Goal: Task Accomplishment & Management: Manage account settings

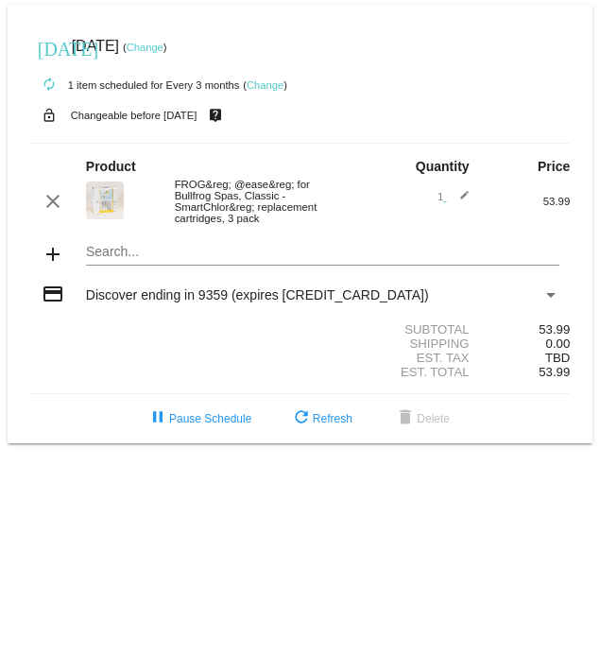
click at [92, 284] on mat-card "[DATE] [DATE] ( Change ) autorenew 1 item scheduled for Every 3 months ( Change…" at bounding box center [301, 224] width 586 height 439
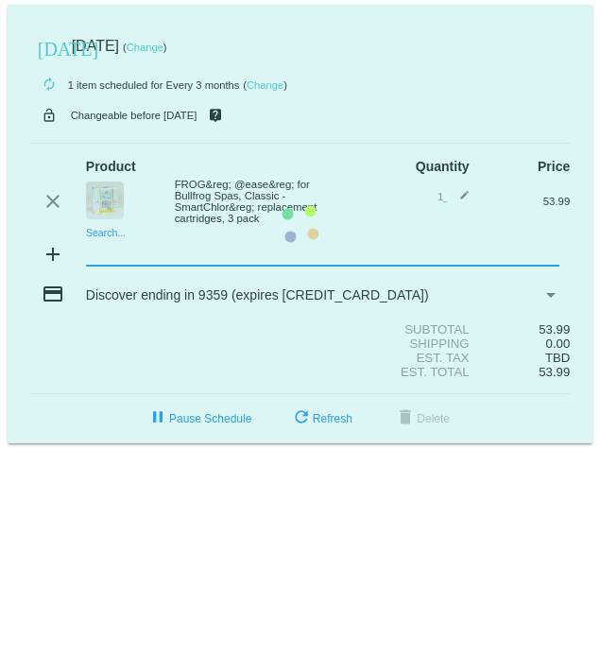
click at [103, 282] on mat-card "[DATE] [DATE] ( Change ) autorenew 1 item scheduled for Every 3 months ( Change…" at bounding box center [301, 224] width 586 height 439
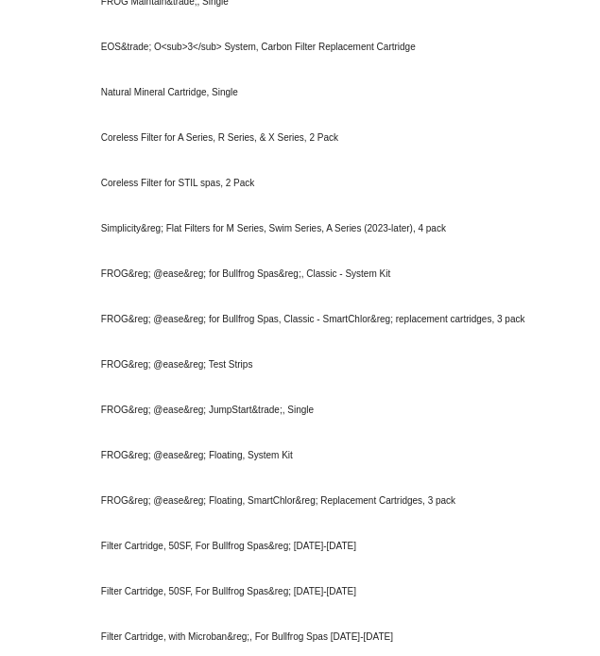
scroll to position [741, 0]
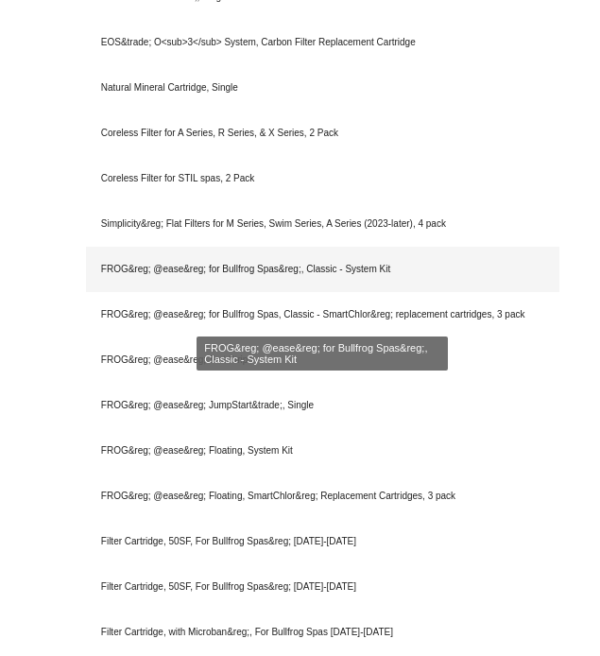
click at [128, 292] on div "FROG&reg; @ease&reg; for Bullfrog Spas&reg;, Classic - System Kit" at bounding box center [323, 269] width 474 height 45
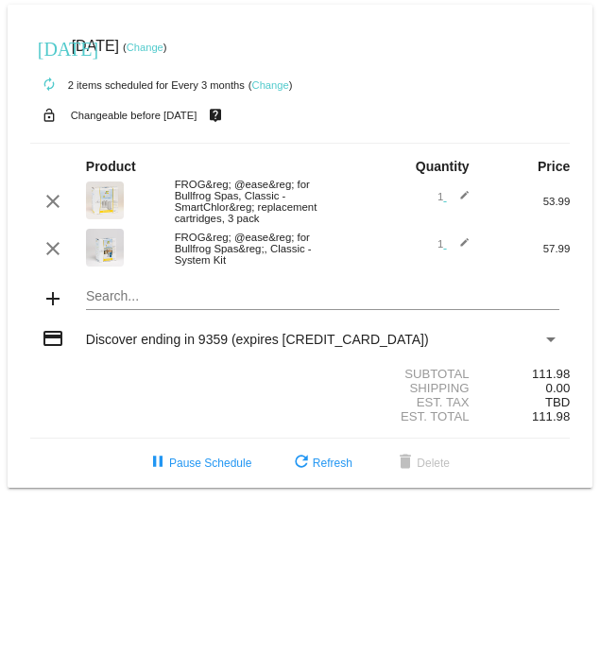
click at [460, 260] on mat-icon "edit" at bounding box center [458, 248] width 23 height 23
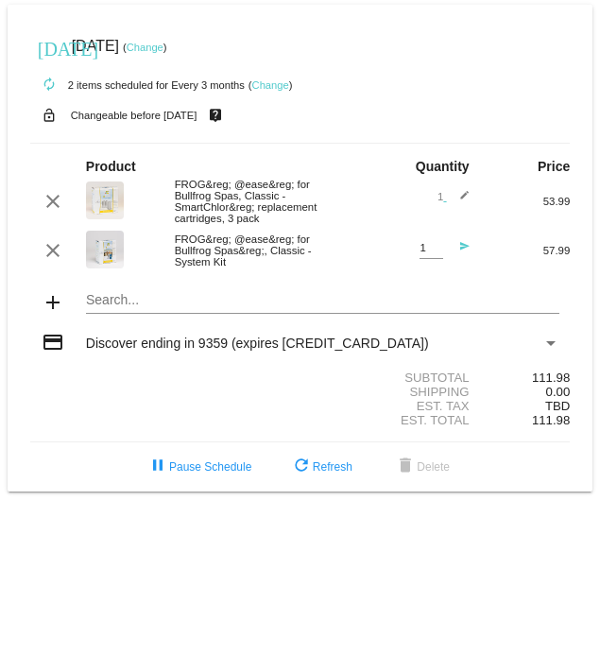
type input "2"
click at [432, 254] on input "2" at bounding box center [432, 248] width 24 height 12
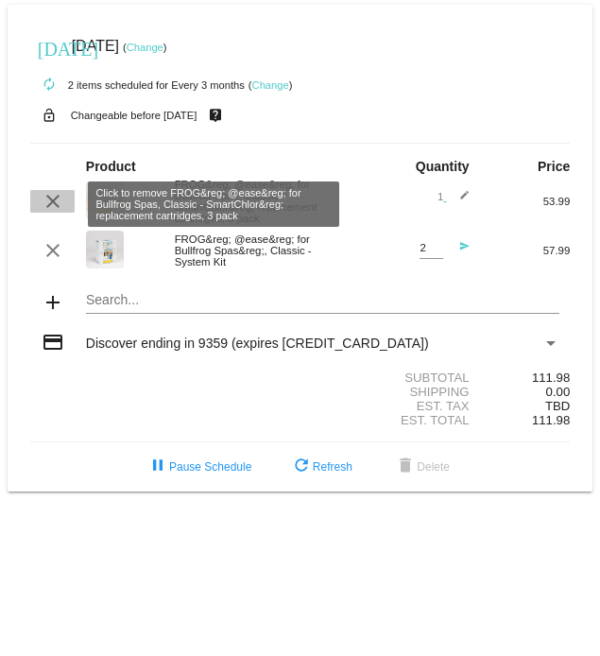
click at [48, 213] on mat-icon "clear" at bounding box center [53, 201] width 23 height 23
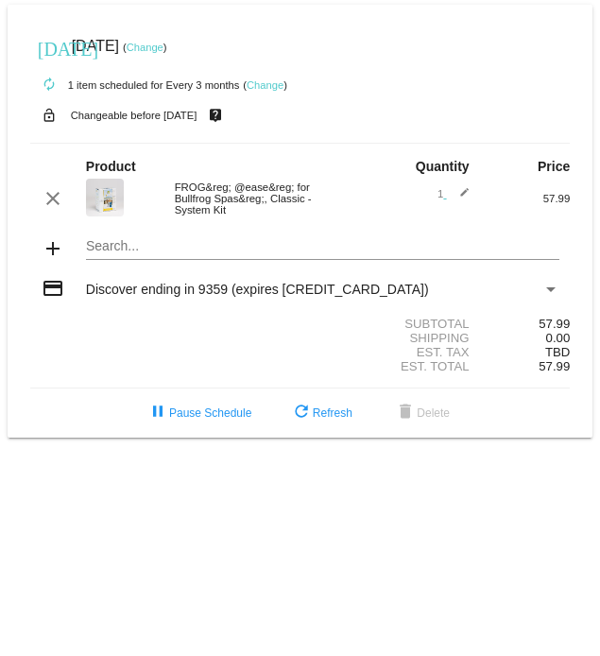
click at [108, 251] on mat-card "[DATE] [DATE] ( Change ) autorenew 1 item scheduled for Every 3 months ( Change…" at bounding box center [301, 221] width 586 height 433
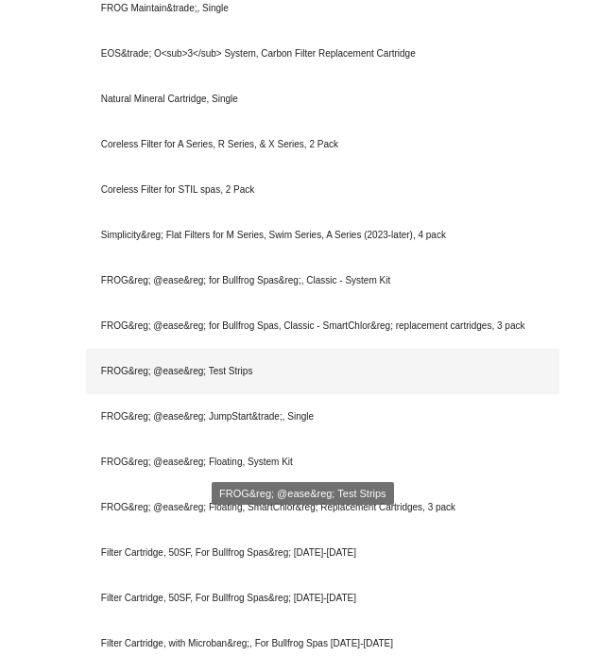
scroll to position [733, 0]
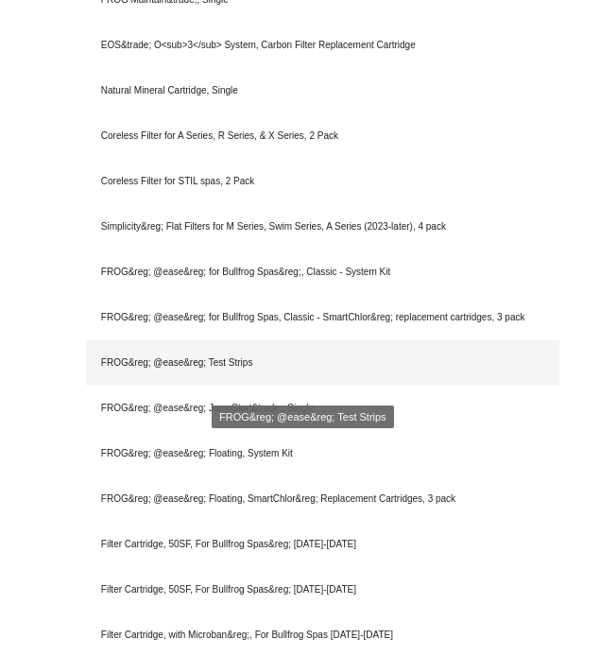
click at [108, 380] on div "FROG&reg; @ease&reg; Test Strips" at bounding box center [323, 362] width 474 height 45
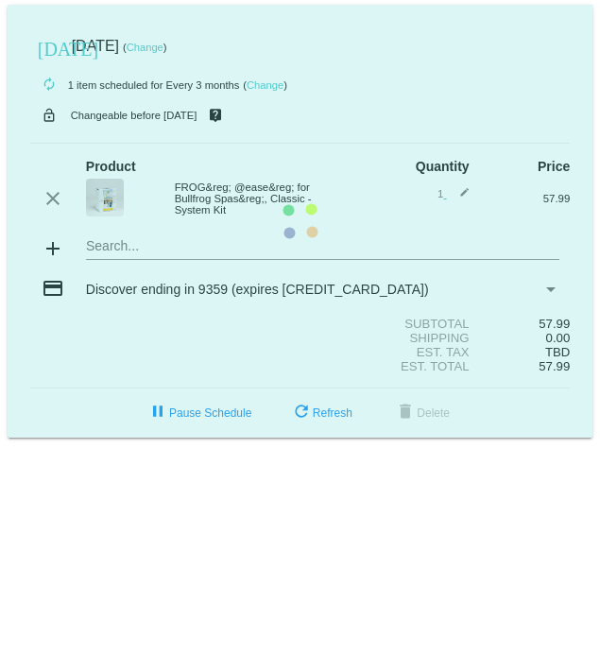
scroll to position [0, 0]
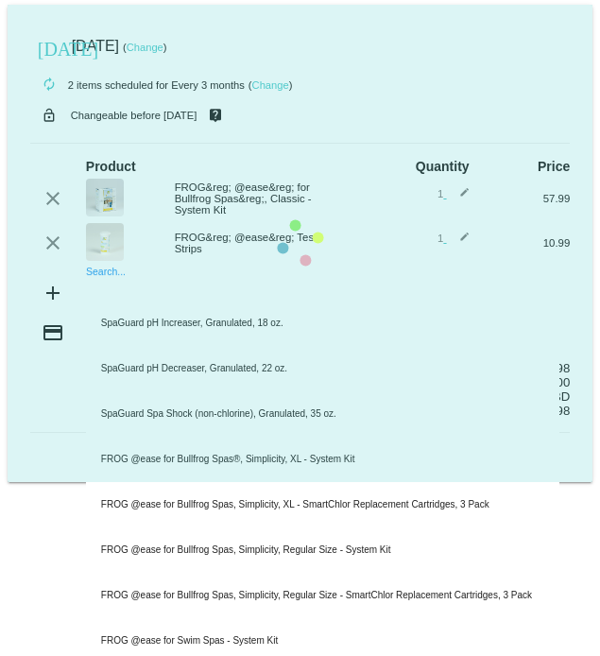
click at [107, 300] on mat-card "[DATE] [DATE] ( Change ) autorenew 2 items scheduled for Every 3 months ( Chang…" at bounding box center [301, 243] width 586 height 477
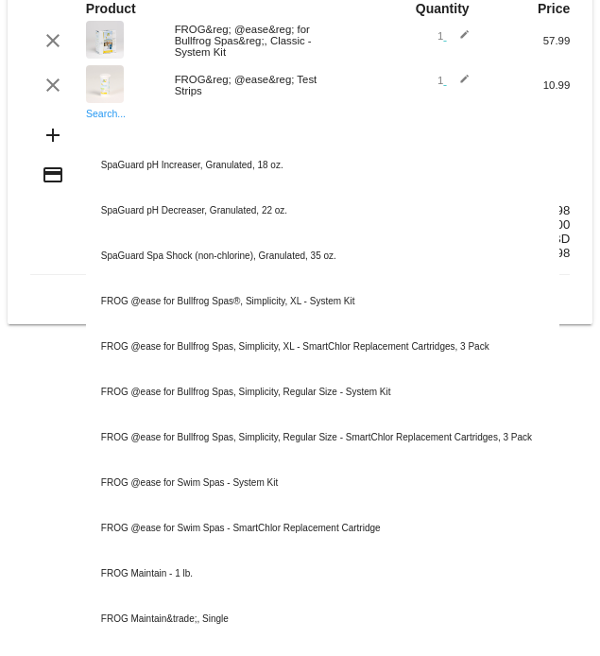
scroll to position [161, 0]
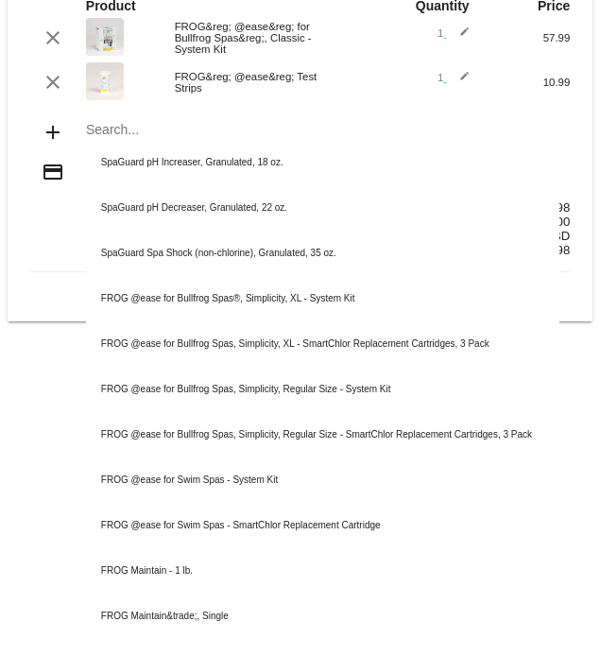
click at [74, 257] on div "Est. Total 68.98" at bounding box center [300, 250] width 541 height 14
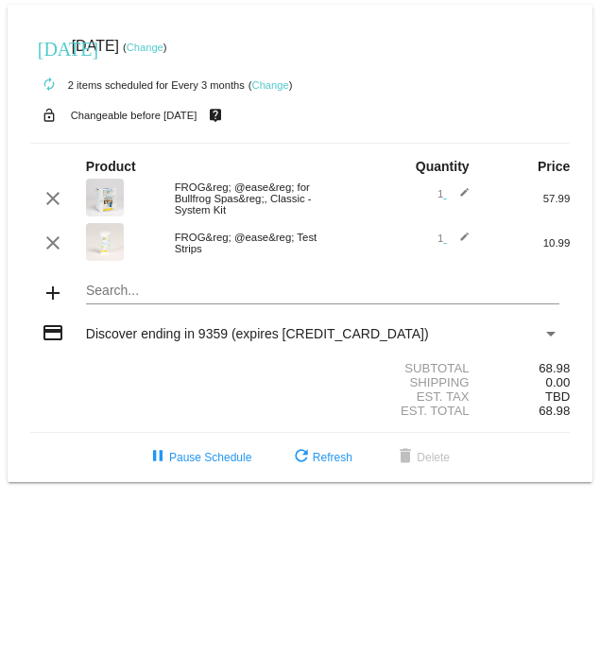
scroll to position [0, 0]
click at [108, 201] on img at bounding box center [105, 198] width 38 height 38
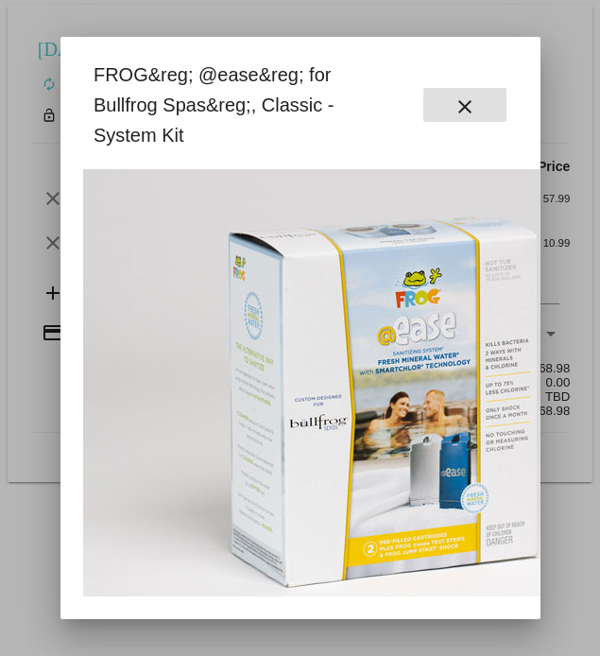
scroll to position [85, 0]
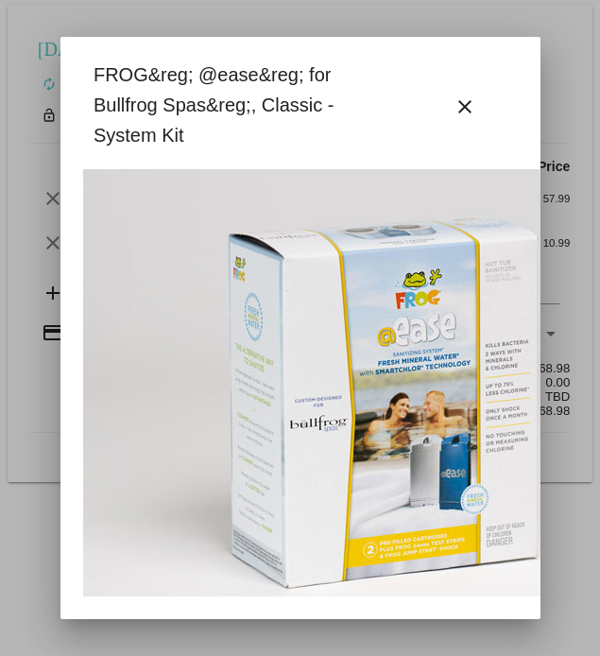
click at [477, 123] on div "FROG&reg; @ease&reg; for Bullfrog Spas&reg;, Classic - System Kit close" at bounding box center [300, 105] width 435 height 91
click at [468, 102] on mat-icon "close" at bounding box center [465, 106] width 23 height 23
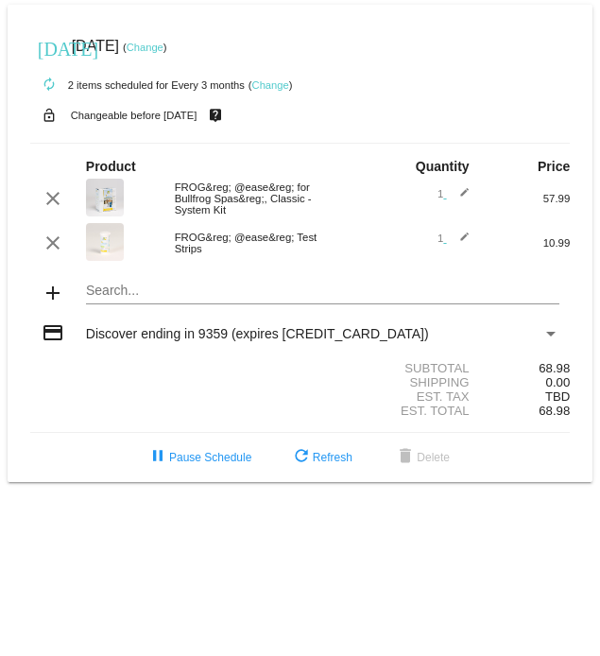
click at [438, 199] on span "1 edit" at bounding box center [454, 193] width 32 height 11
drag, startPoint x: 443, startPoint y: 200, endPoint x: 406, endPoint y: 200, distance: 37.8
click at [406, 200] on div "1 edit" at bounding box center [412, 198] width 113 height 23
click at [466, 195] on mat-icon "edit" at bounding box center [458, 198] width 23 height 23
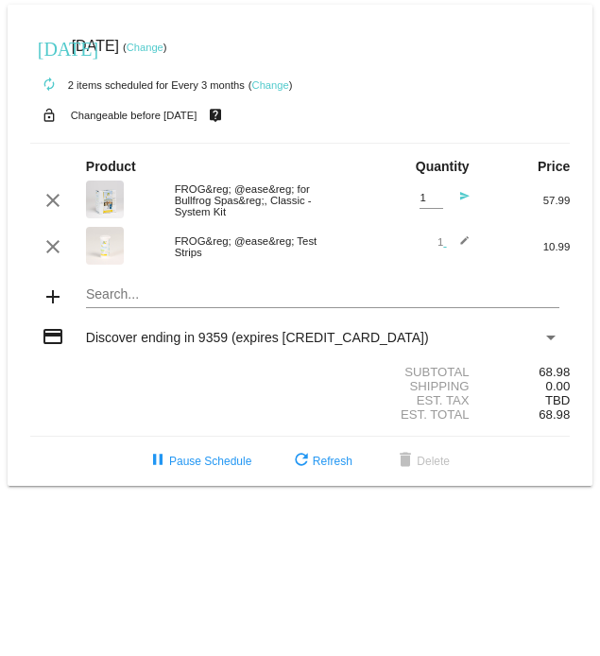
type input "2"
click at [434, 197] on input "2" at bounding box center [432, 198] width 24 height 12
click at [402, 286] on div "Search..." at bounding box center [323, 289] width 474 height 37
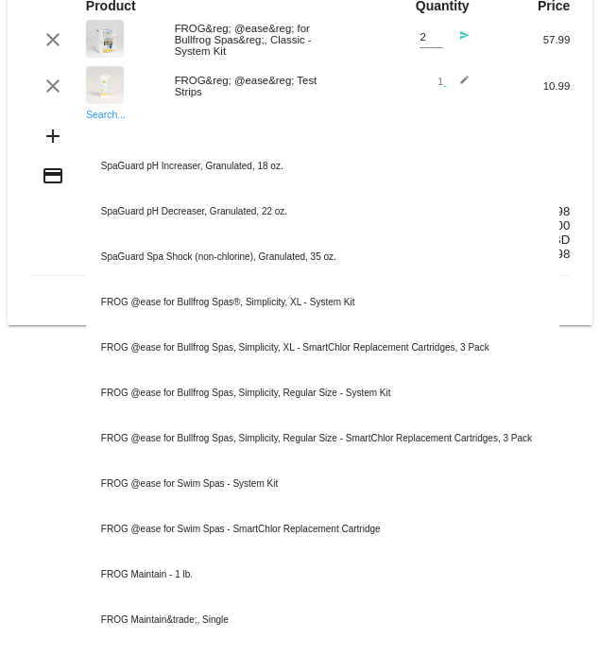
scroll to position [163, 0]
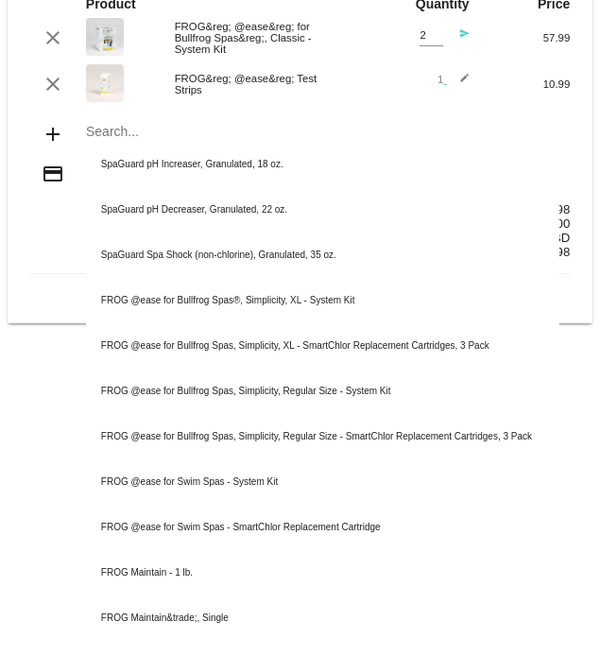
click at [368, 120] on mat-card-content "Product Quantity Price clear FROG&reg; @ease&reg; for Bullfrog Spas&reg;, Class…" at bounding box center [300, 127] width 541 height 294
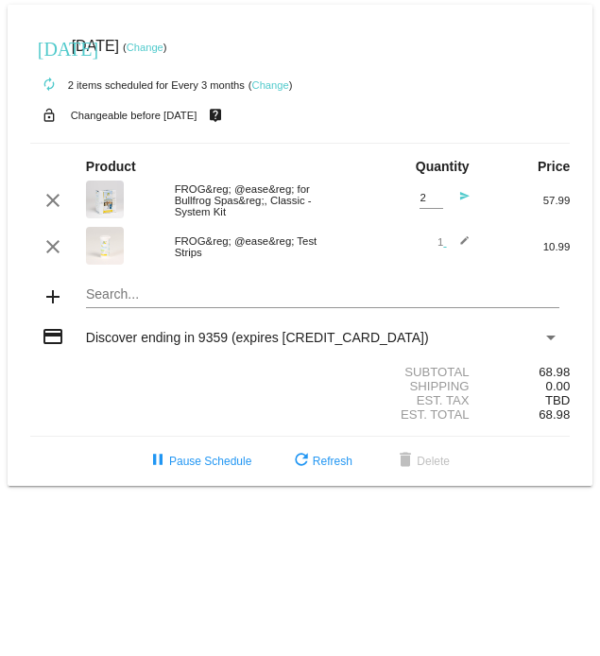
scroll to position [0, 0]
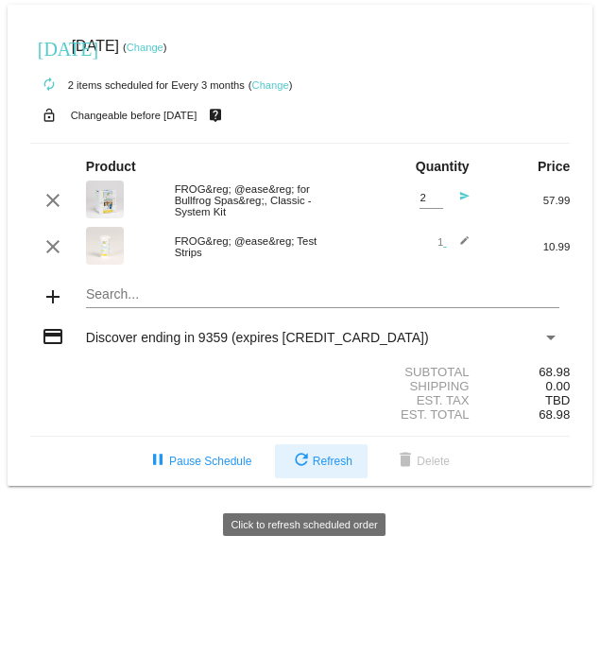
click at [327, 468] on span "refresh Refresh" at bounding box center [321, 461] width 62 height 13
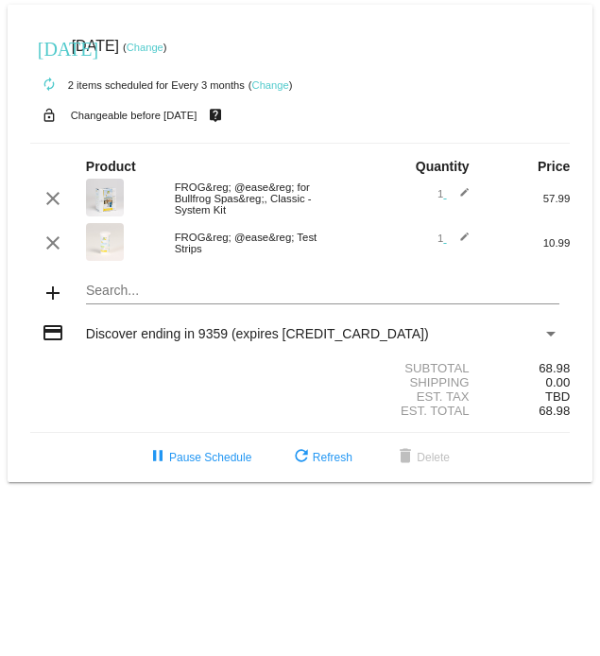
click at [459, 196] on mat-icon "edit" at bounding box center [458, 198] width 23 height 23
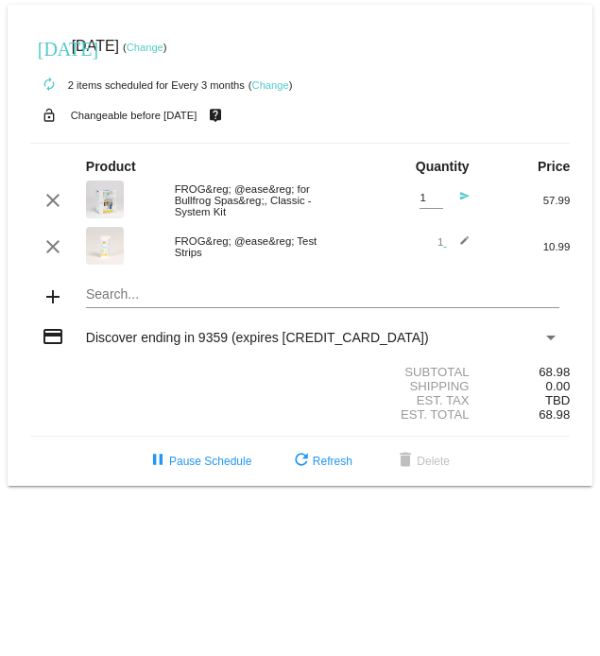
type input "2"
click at [439, 199] on input "2" at bounding box center [432, 198] width 24 height 12
click at [460, 197] on mat-icon "send" at bounding box center [458, 202] width 23 height 23
